Goal: Navigation & Orientation: Find specific page/section

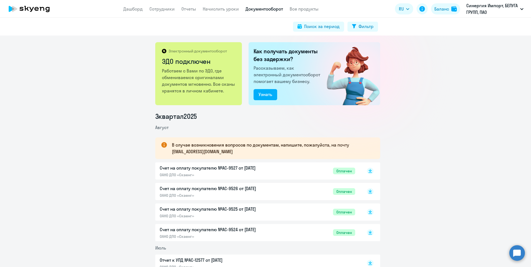
click at [151, 6] on app-menu-item-link "Сотрудники" at bounding box center [161, 9] width 25 height 7
click at [154, 10] on link "Сотрудники" at bounding box center [161, 9] width 25 height 6
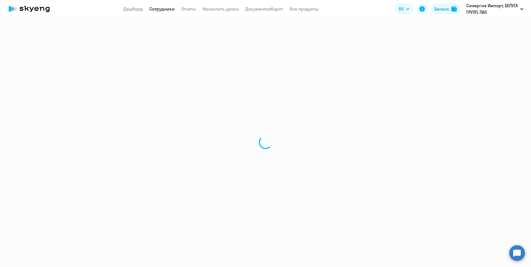
select select "30"
